Goal: Task Accomplishment & Management: Manage account settings

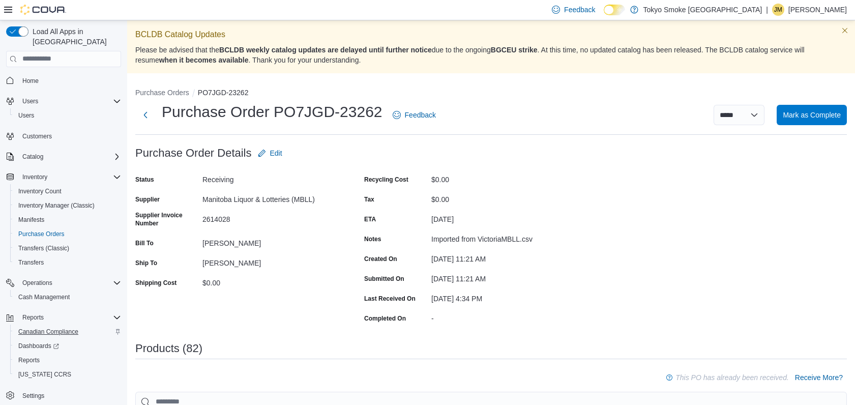
scroll to position [1752, 0]
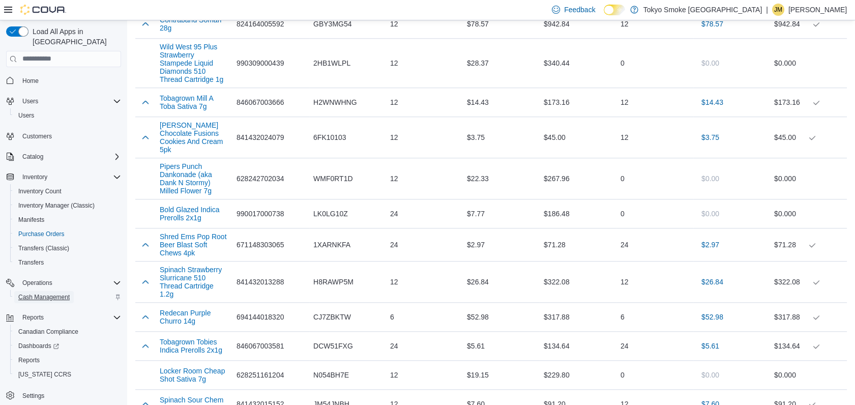
click at [47, 293] on span "Cash Management" at bounding box center [43, 297] width 51 height 8
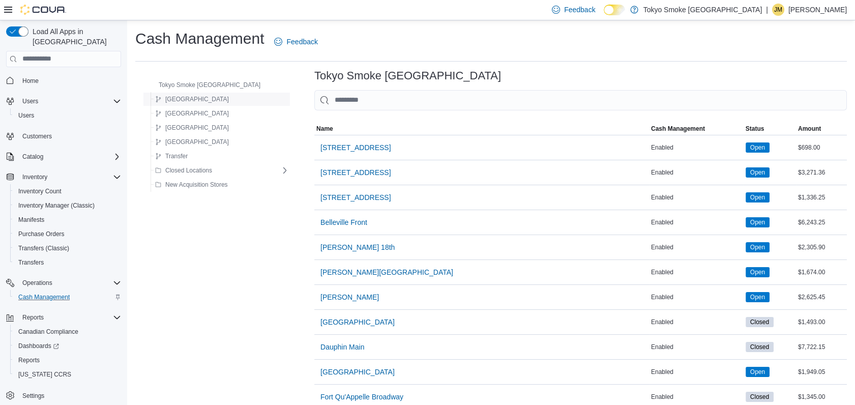
click at [193, 100] on button "[GEOGRAPHIC_DATA]" at bounding box center [192, 99] width 82 height 12
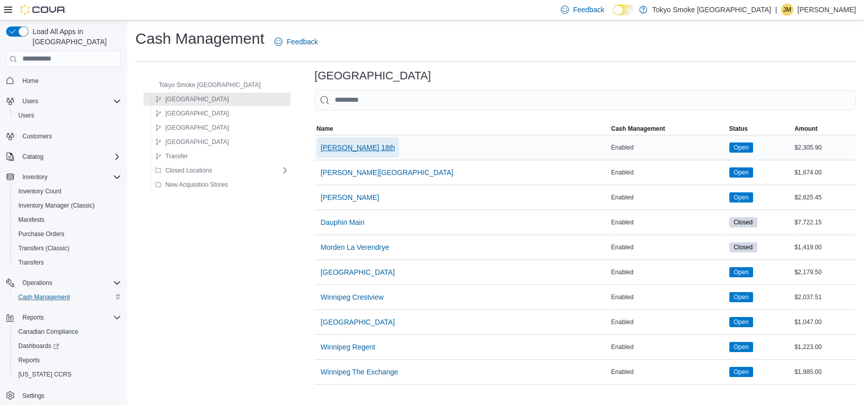
click at [323, 144] on span "[PERSON_NAME] 18th" at bounding box center [357, 147] width 74 height 10
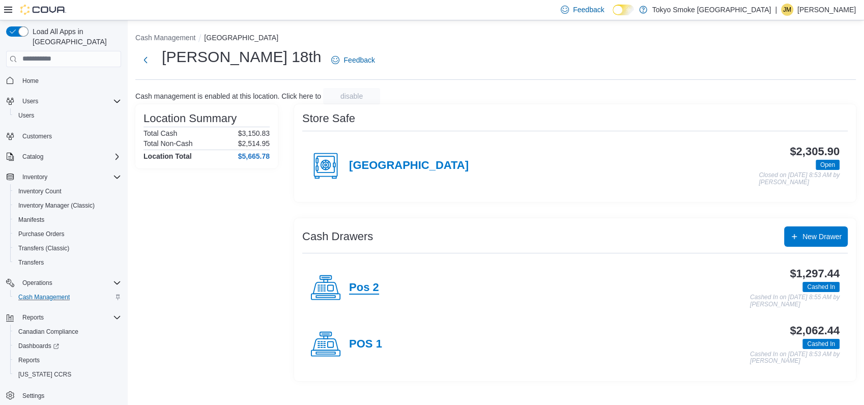
click at [359, 288] on h4 "Pos 2" at bounding box center [364, 287] width 30 height 13
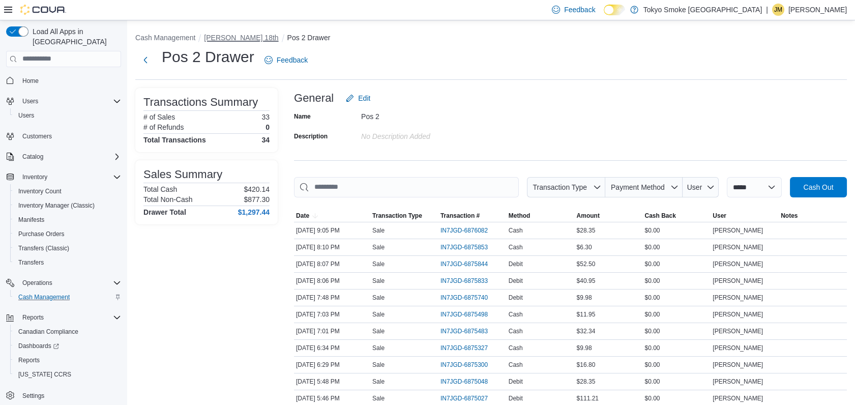
click at [236, 38] on button "[PERSON_NAME] 18th" at bounding box center [241, 38] width 74 height 8
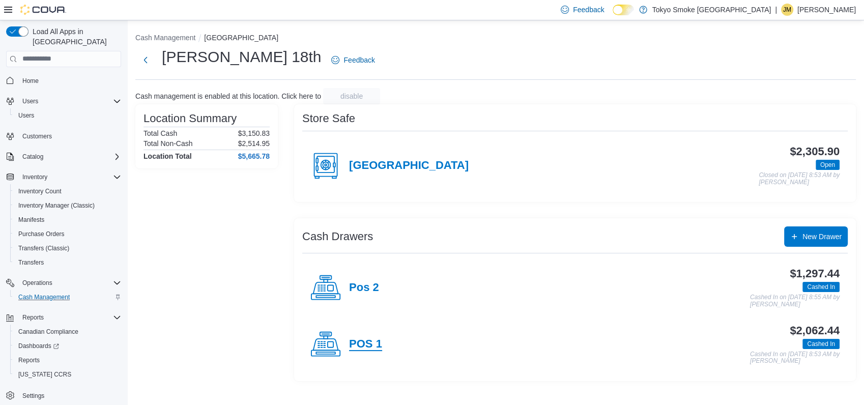
click at [370, 345] on h4 "POS 1" at bounding box center [365, 344] width 33 height 13
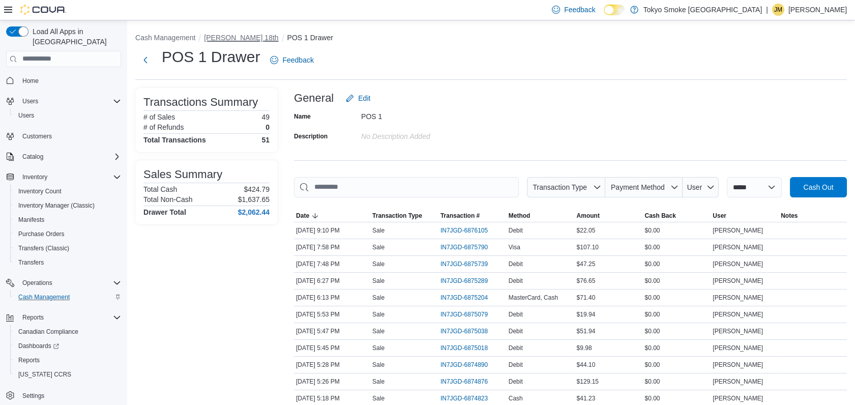
click at [232, 37] on button "Brandon 18th" at bounding box center [241, 38] width 74 height 8
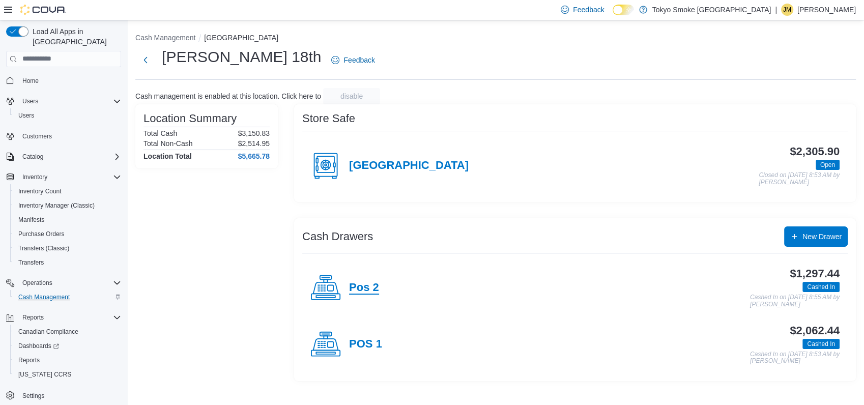
click at [360, 280] on div "Pos 2" at bounding box center [344, 288] width 69 height 31
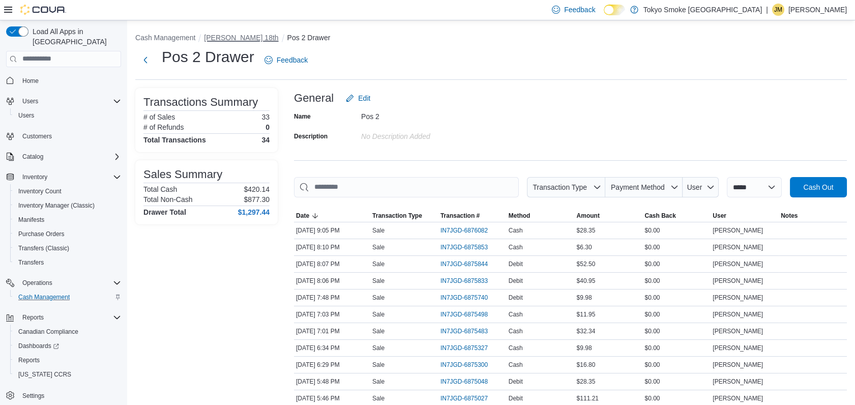
click at [228, 36] on button "Brandon 18th" at bounding box center [241, 38] width 74 height 8
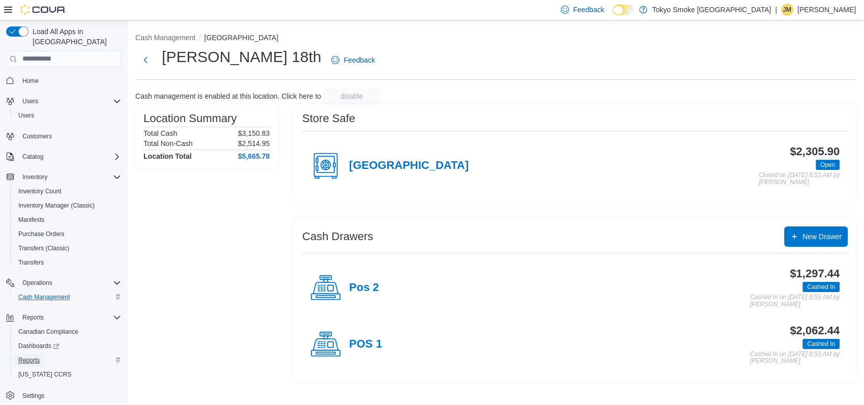
click at [32, 356] on span "Reports" at bounding box center [28, 360] width 21 height 8
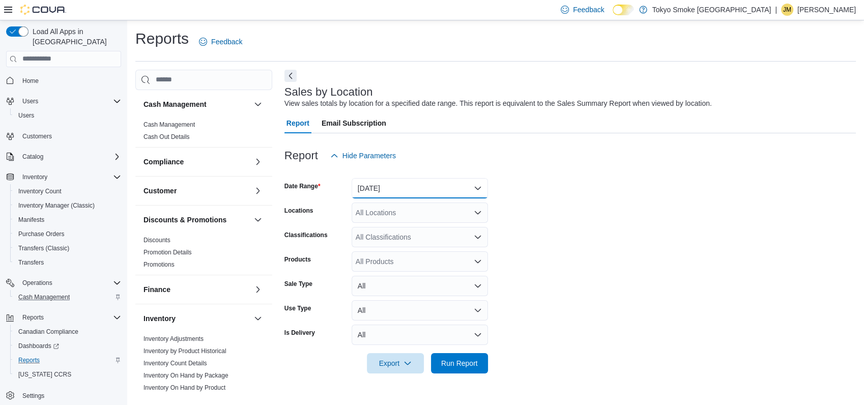
click at [376, 182] on button "Yesterday" at bounding box center [420, 188] width 136 height 20
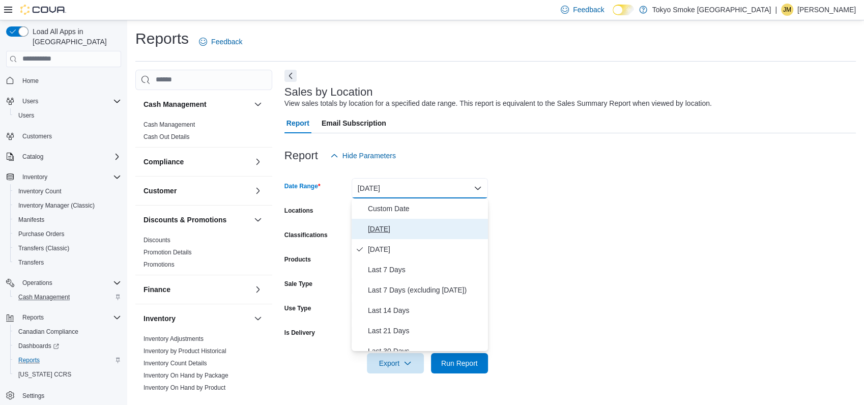
click at [378, 230] on span "Today" at bounding box center [426, 229] width 116 height 12
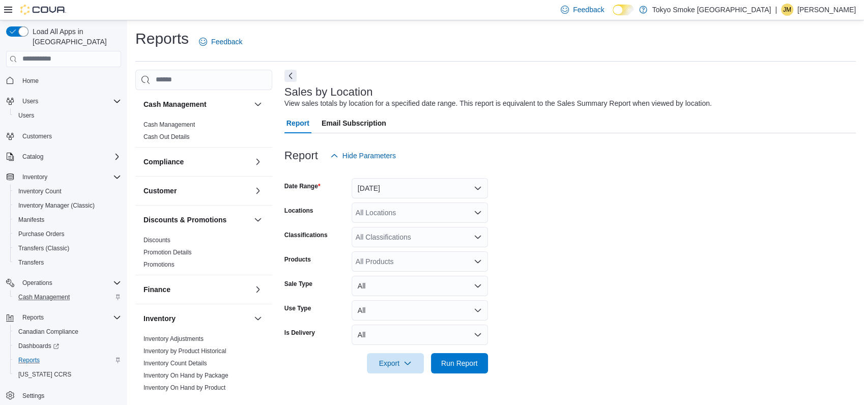
click at [391, 218] on div "All Locations" at bounding box center [420, 212] width 136 height 20
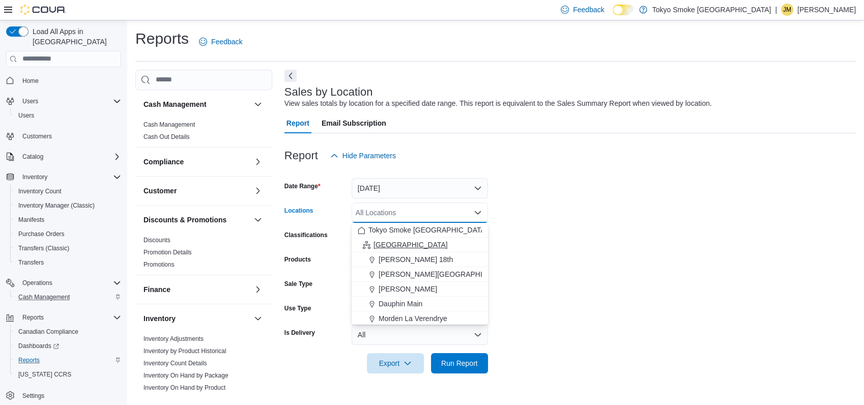
click at [405, 244] on div "Manitoba" at bounding box center [420, 245] width 124 height 10
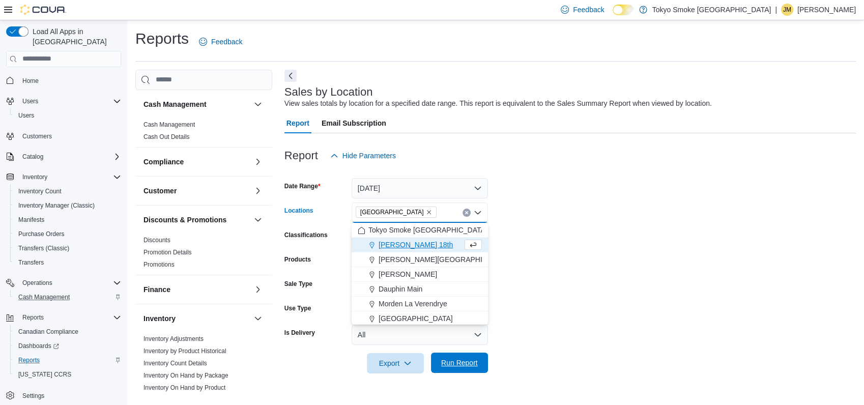
click at [470, 357] on span "Run Report" at bounding box center [459, 363] width 45 height 20
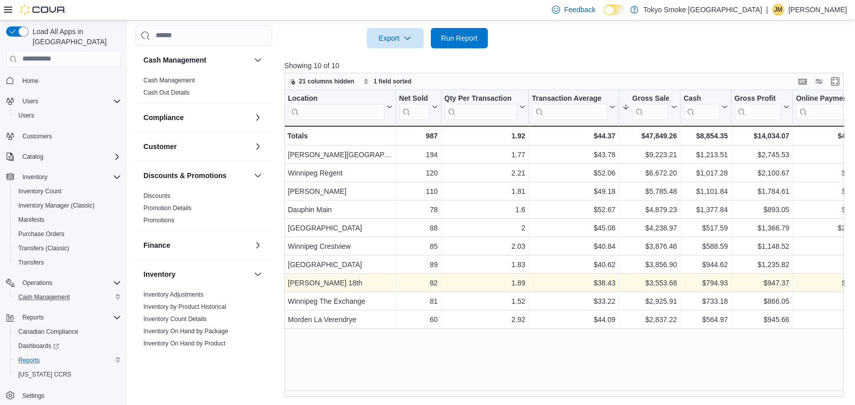
scroll to position [325, 0]
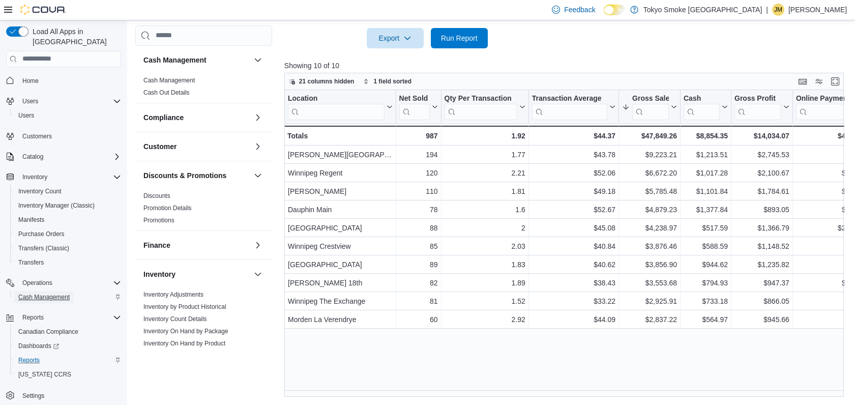
click at [55, 293] on span "Cash Management" at bounding box center [43, 297] width 51 height 8
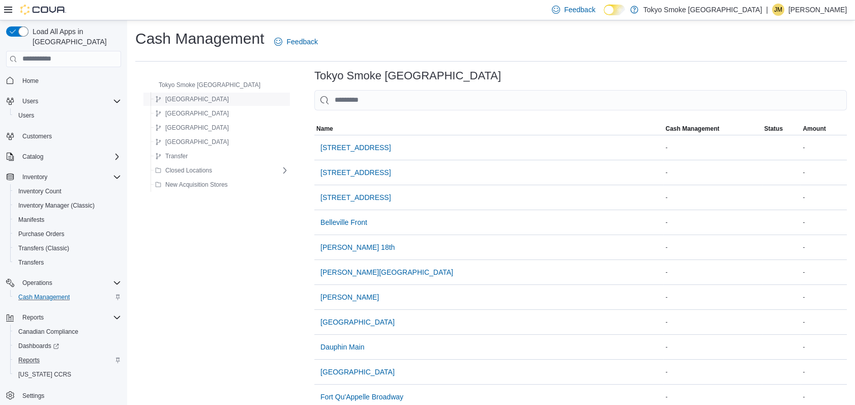
click at [187, 98] on span "Manitoba" at bounding box center [197, 99] width 64 height 8
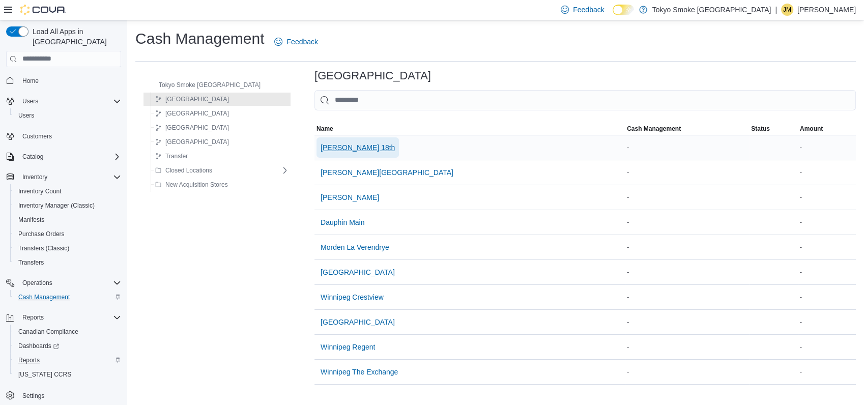
click at [325, 142] on span "Brandon 18th" at bounding box center [357, 147] width 74 height 10
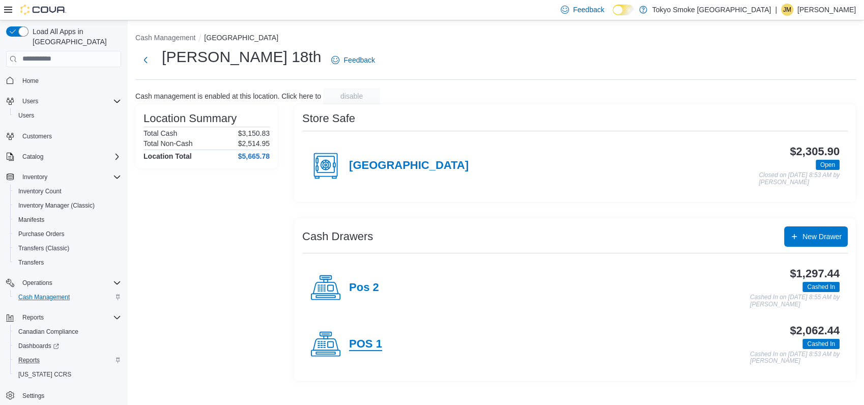
click at [366, 343] on h4 "POS 1" at bounding box center [365, 344] width 33 height 13
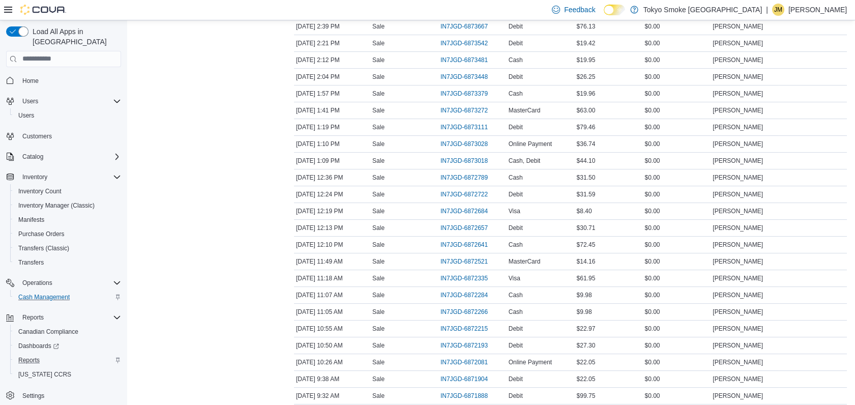
scroll to position [716, 0]
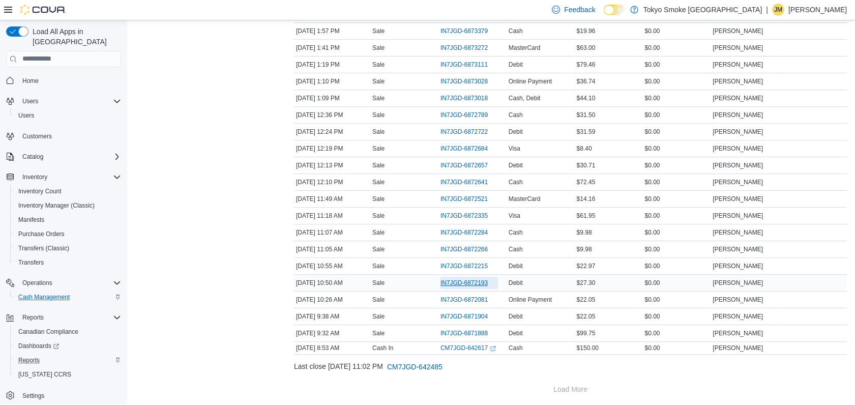
click at [473, 279] on span "IN7JGD-6872193" at bounding box center [464, 283] width 47 height 8
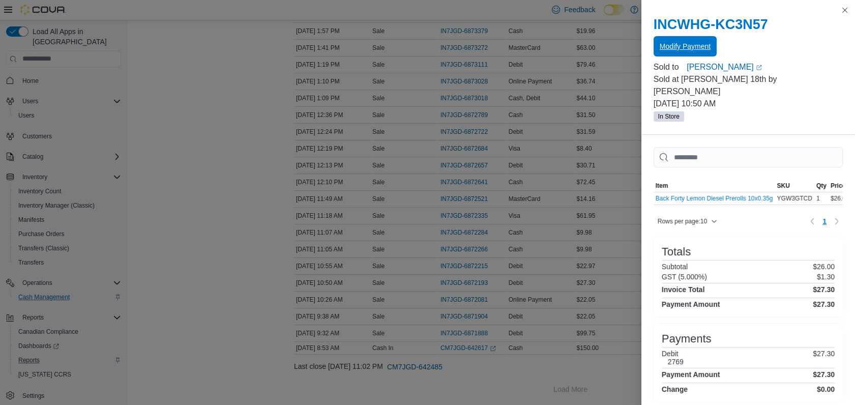
click at [689, 47] on span "Modify Payment" at bounding box center [685, 46] width 51 height 10
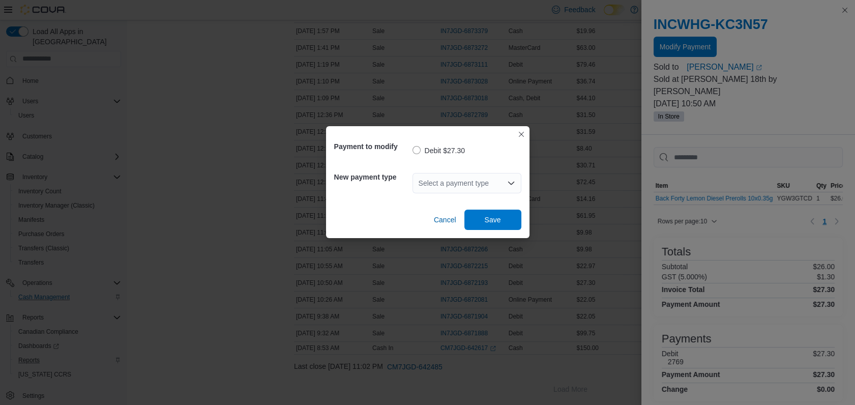
click at [509, 187] on div "Select a payment type" at bounding box center [467, 183] width 109 height 20
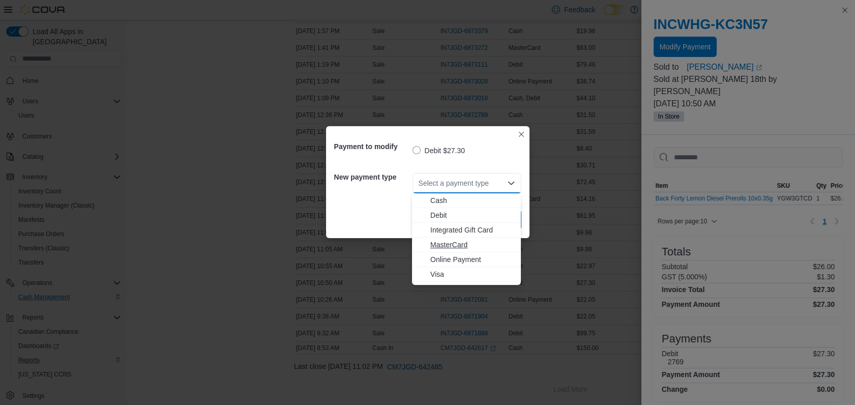
click at [460, 247] on span "MasterCard" at bounding box center [472, 245] width 84 height 10
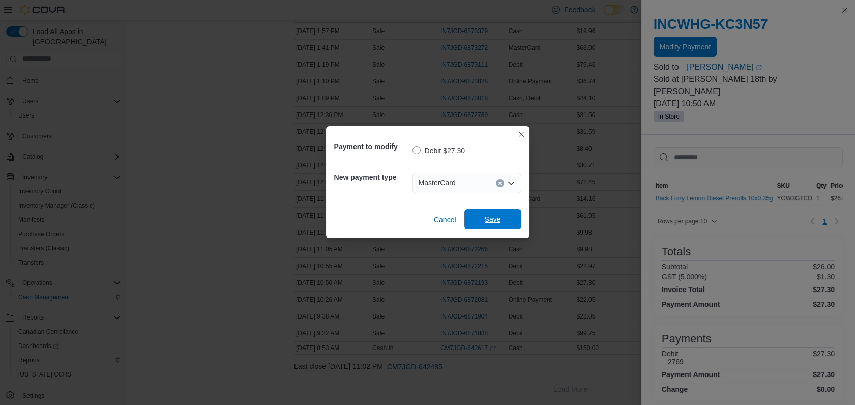
click at [489, 216] on span "Save" at bounding box center [493, 219] width 16 height 10
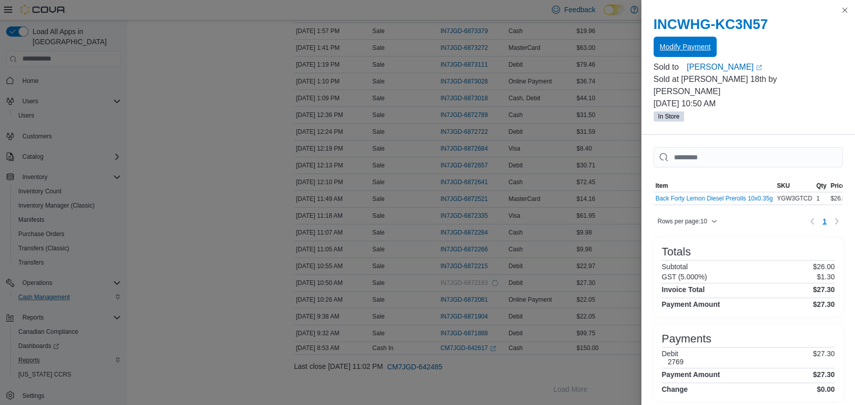
scroll to position [0, 0]
click at [844, 10] on button "Close this dialog" at bounding box center [845, 10] width 12 height 12
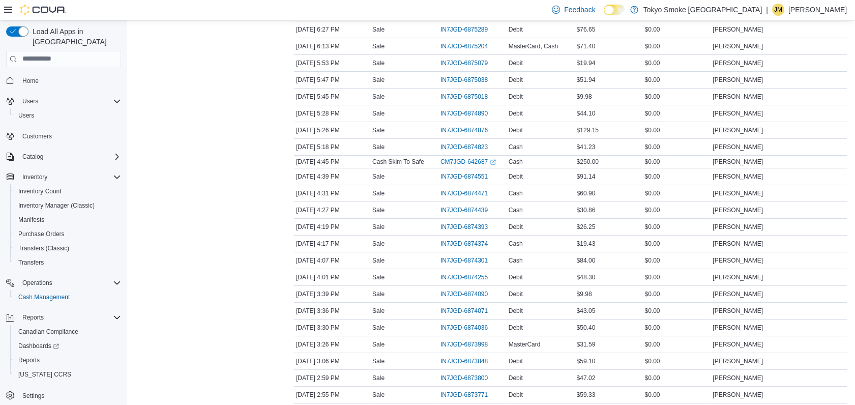
scroll to position [222, 0]
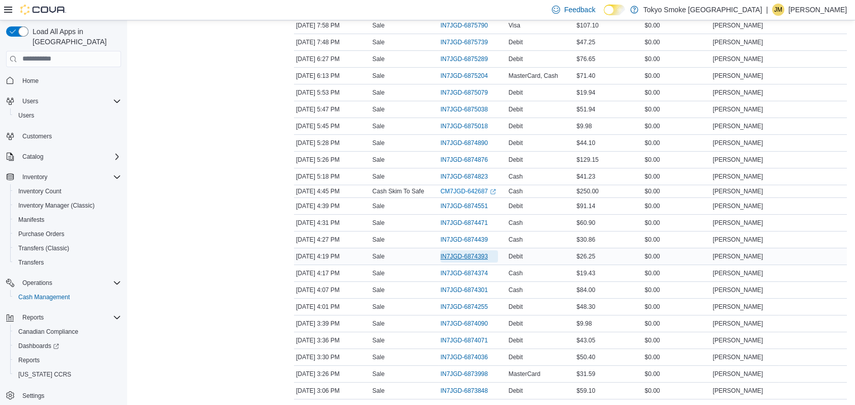
click at [470, 252] on span "IN7JGD-6874393" at bounding box center [464, 256] width 47 height 8
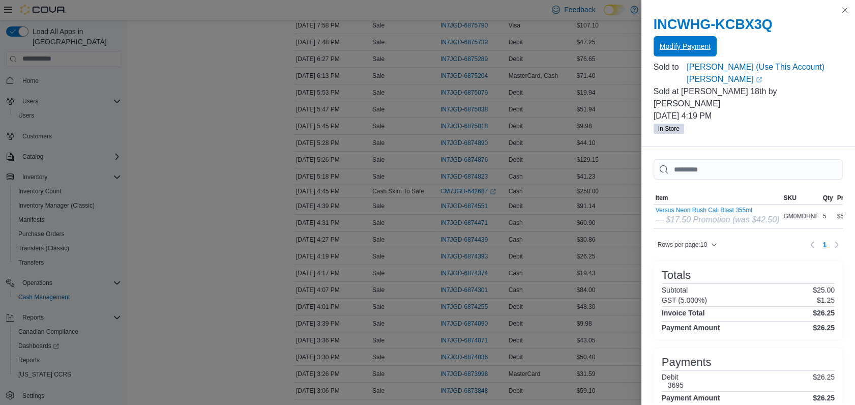
click at [694, 46] on span "Modify Payment" at bounding box center [685, 46] width 51 height 10
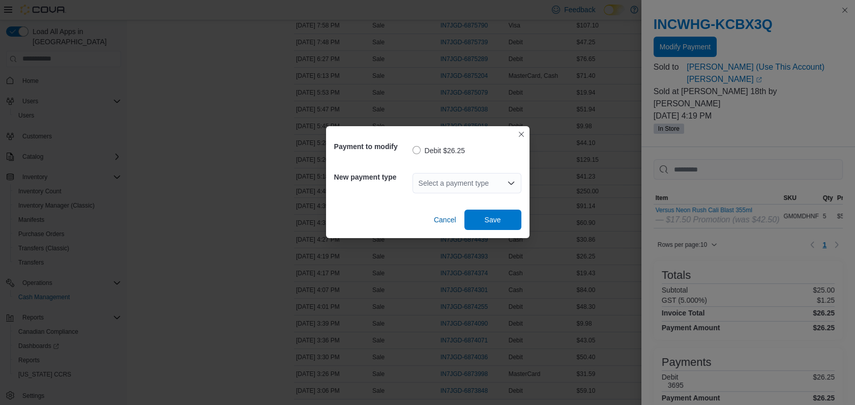
click at [495, 182] on div "Select a payment type" at bounding box center [467, 183] width 109 height 20
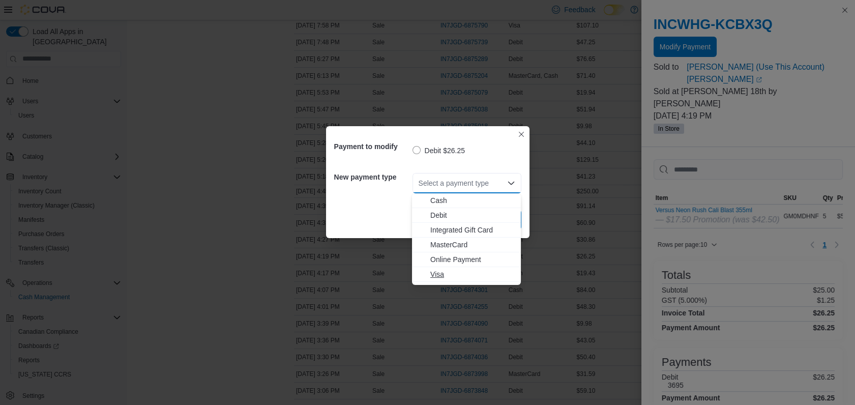
click at [443, 274] on span "Visa" at bounding box center [472, 274] width 84 height 10
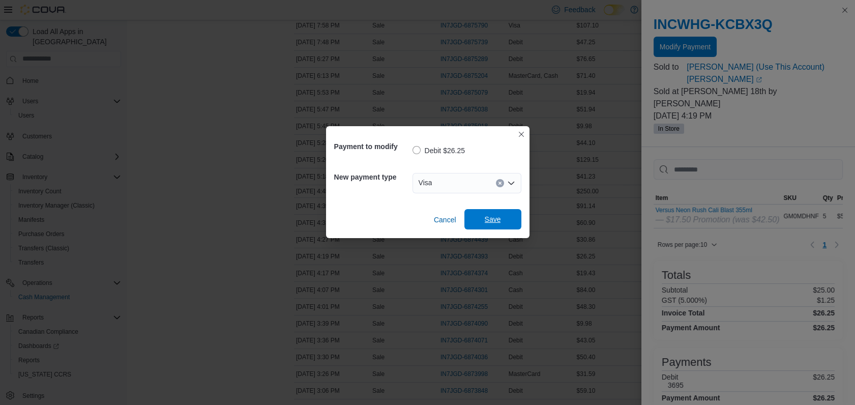
click at [487, 219] on span "Save" at bounding box center [493, 219] width 16 height 10
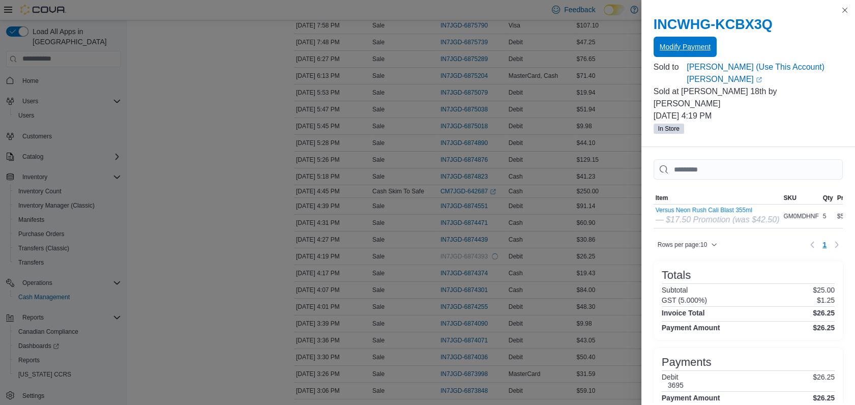
scroll to position [0, 0]
click at [844, 12] on button "Close this dialog" at bounding box center [845, 10] width 12 height 12
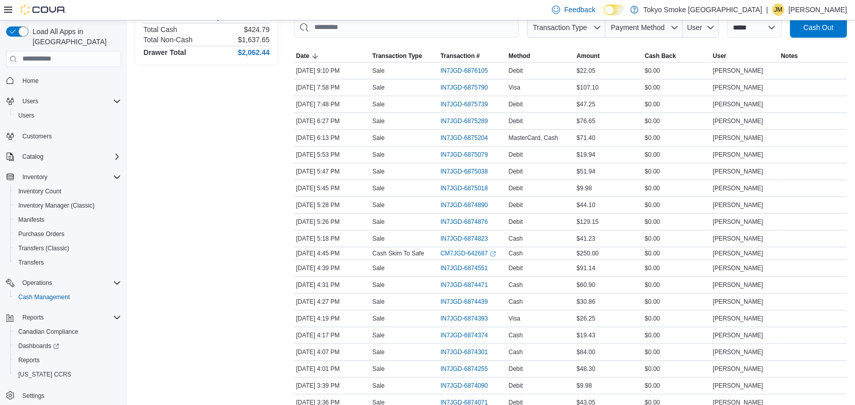
scroll to position [212, 0]
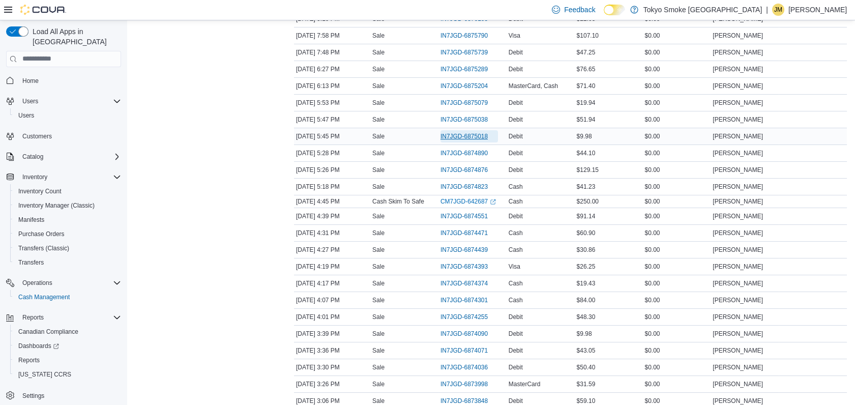
click at [487, 132] on span "IN7JGD-6875018" at bounding box center [464, 136] width 47 height 8
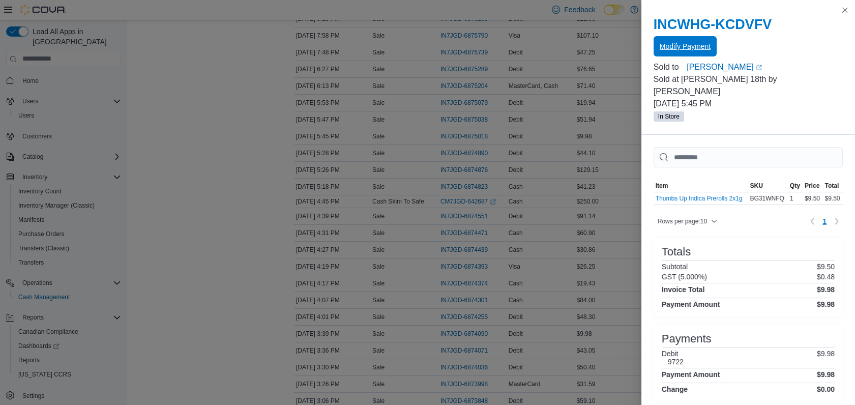
click at [705, 41] on span "Modify Payment" at bounding box center [685, 46] width 51 height 20
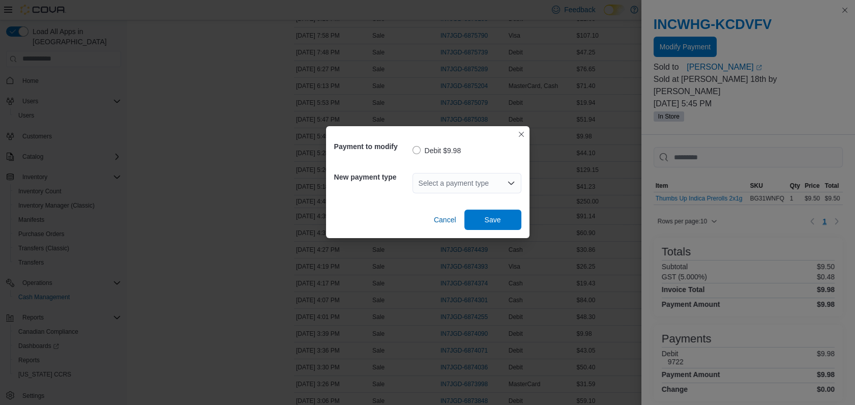
click at [501, 187] on div "Select a payment type" at bounding box center [467, 183] width 109 height 20
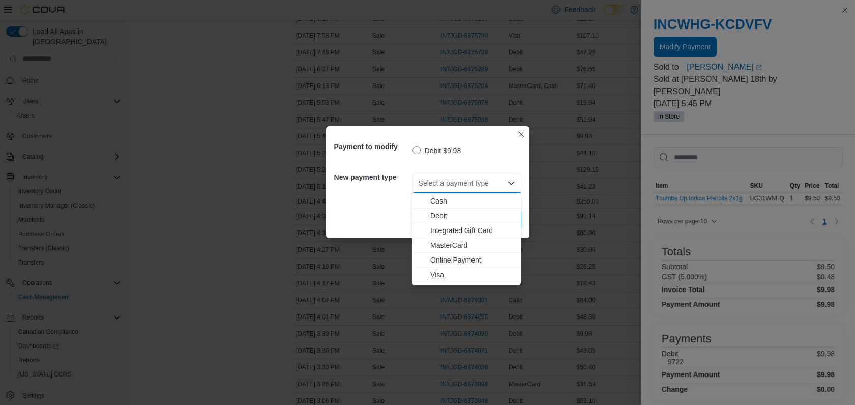
click at [438, 277] on span "Visa" at bounding box center [472, 275] width 84 height 10
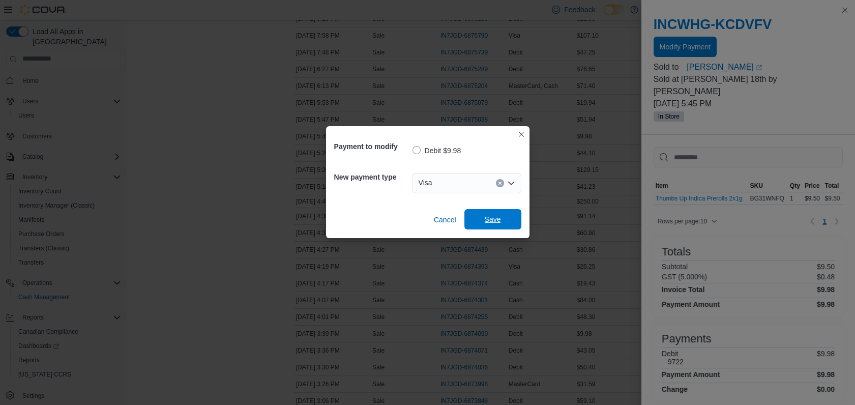
click at [506, 217] on span "Save" at bounding box center [493, 219] width 45 height 20
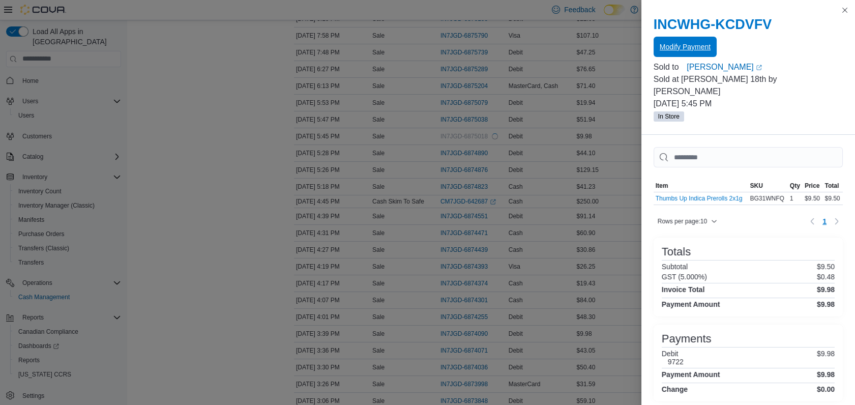
scroll to position [0, 0]
click at [846, 11] on button "Close this dialog" at bounding box center [845, 10] width 12 height 12
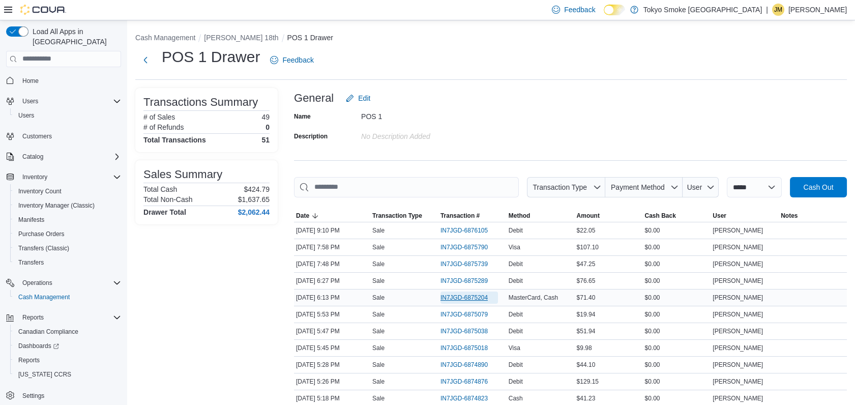
click at [472, 295] on span "IN7JGD-6875204" at bounding box center [464, 298] width 47 height 8
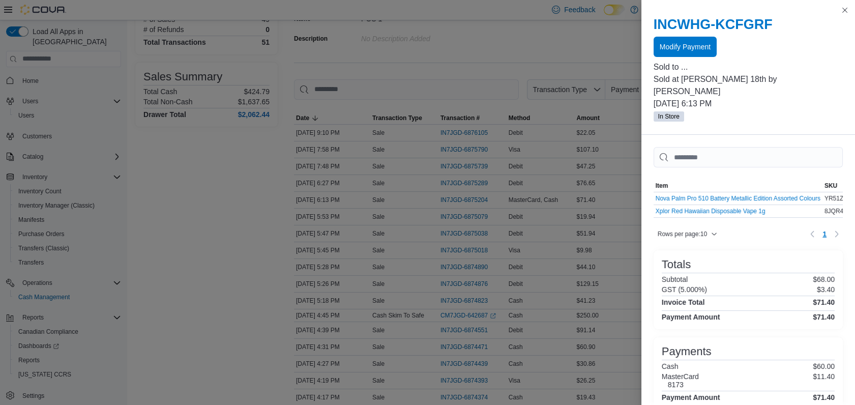
scroll to position [95, 0]
click at [846, 8] on button "Close this dialog" at bounding box center [845, 10] width 12 height 12
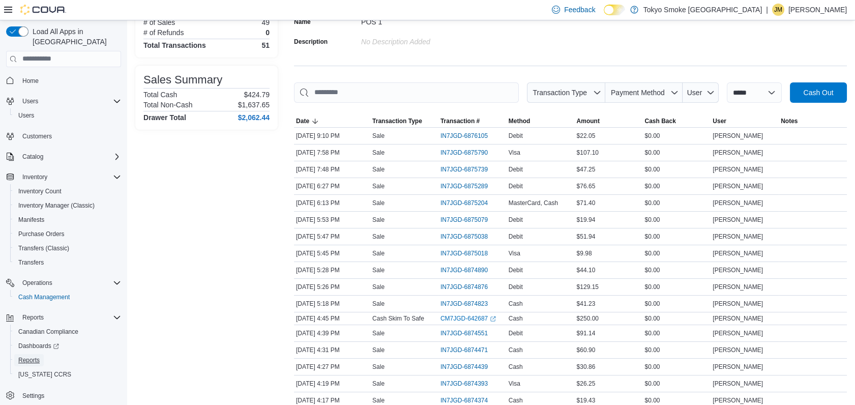
click at [38, 354] on span "Reports" at bounding box center [28, 360] width 21 height 12
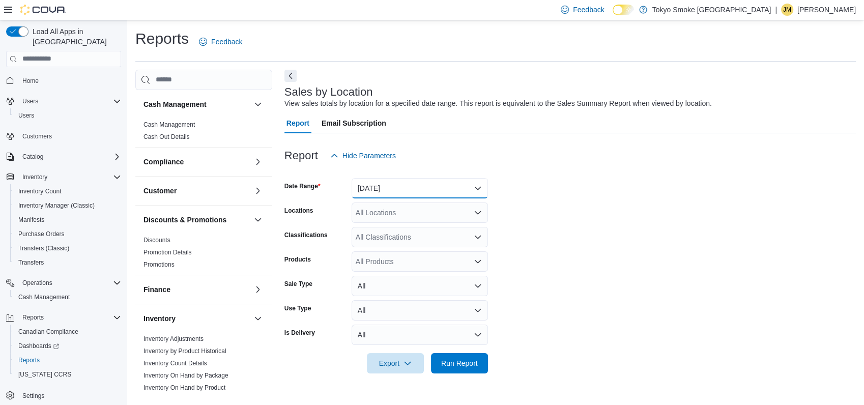
click at [390, 186] on button "Yesterday" at bounding box center [420, 188] width 136 height 20
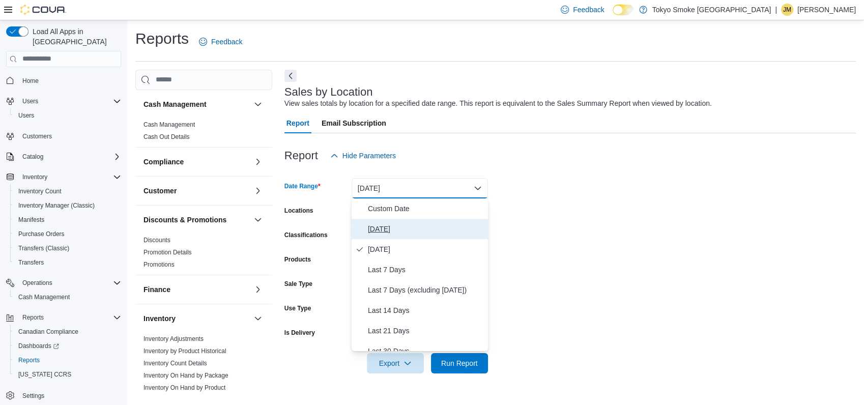
click at [401, 223] on span "Today" at bounding box center [426, 229] width 116 height 12
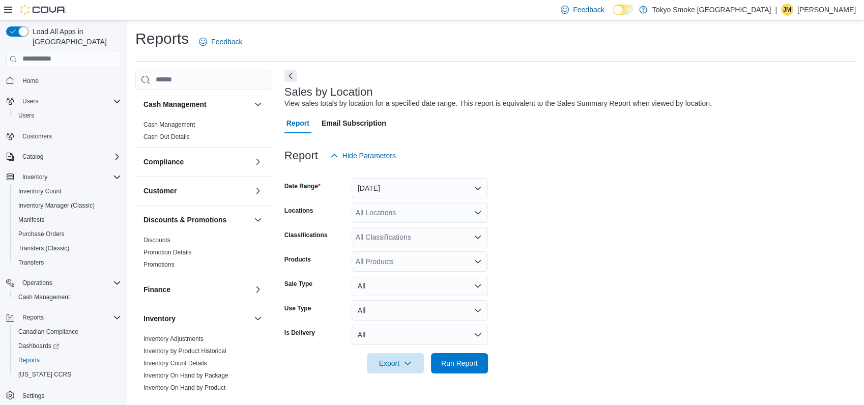
click at [392, 206] on div "All Locations" at bounding box center [420, 212] width 136 height 20
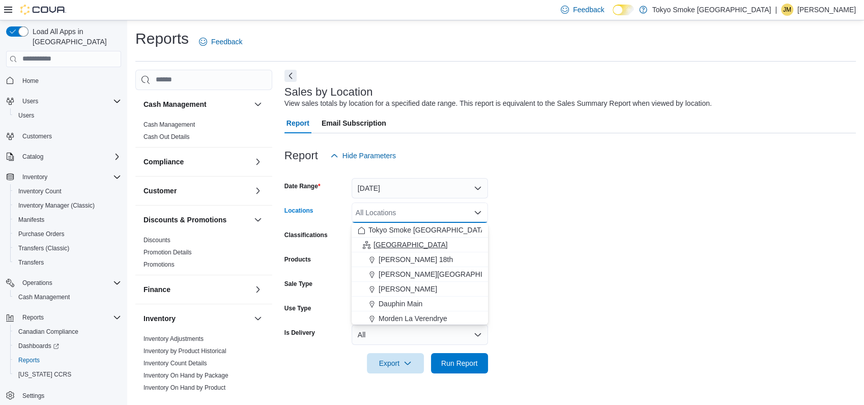
click at [404, 244] on div "Manitoba" at bounding box center [420, 245] width 124 height 10
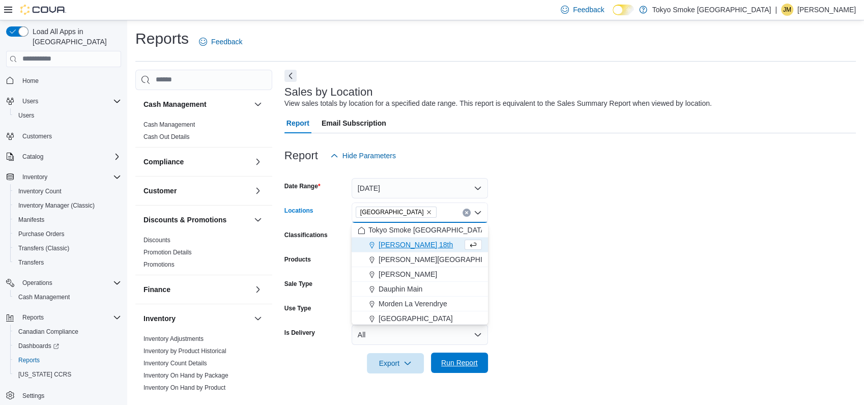
click at [475, 359] on span "Run Report" at bounding box center [459, 363] width 37 height 10
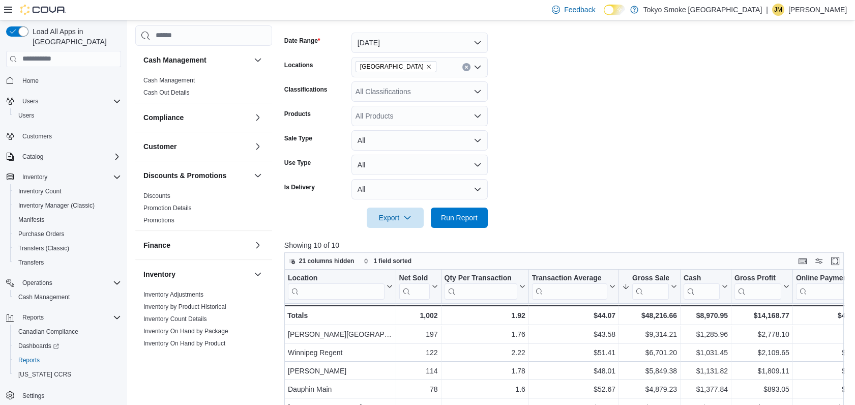
scroll to position [42, 0]
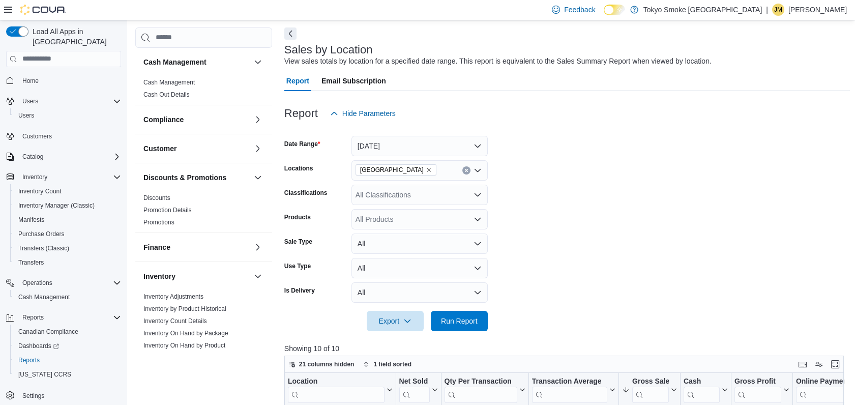
click at [499, 230] on form "Date Range Today Locations Manitoba Classifications All Classifications Product…" at bounding box center [567, 228] width 566 height 208
click at [823, 4] on p "Jordan McDonald" at bounding box center [818, 10] width 59 height 12
click at [772, 100] on span "Sign Out" at bounding box center [781, 98] width 27 height 10
